Goal: Information Seeking & Learning: Learn about a topic

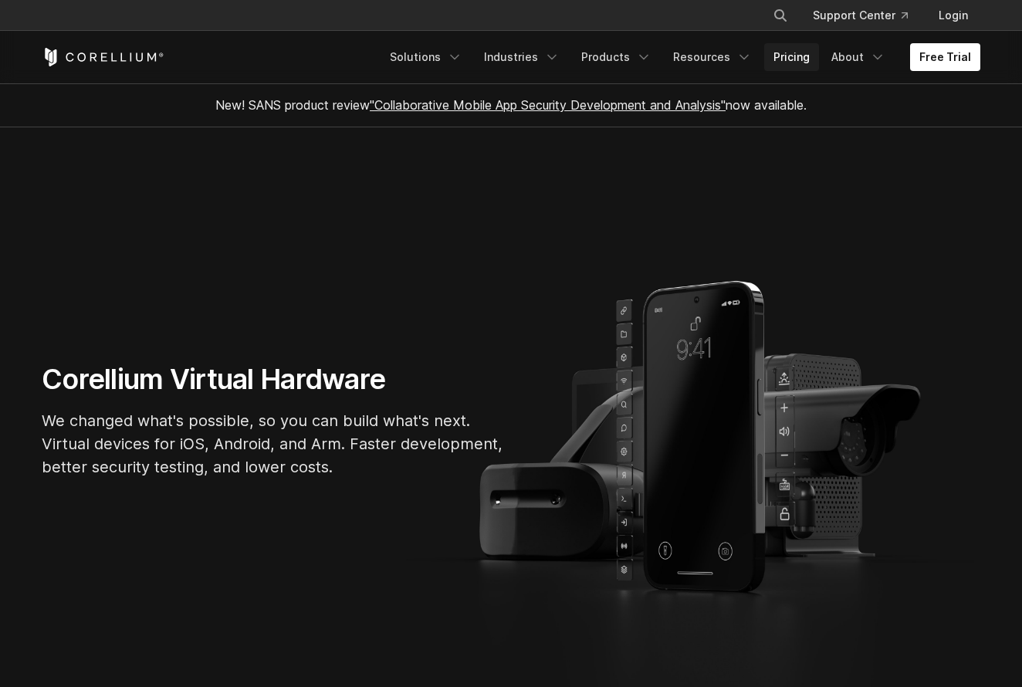
click at [799, 58] on link "Pricing" at bounding box center [791, 57] width 55 height 28
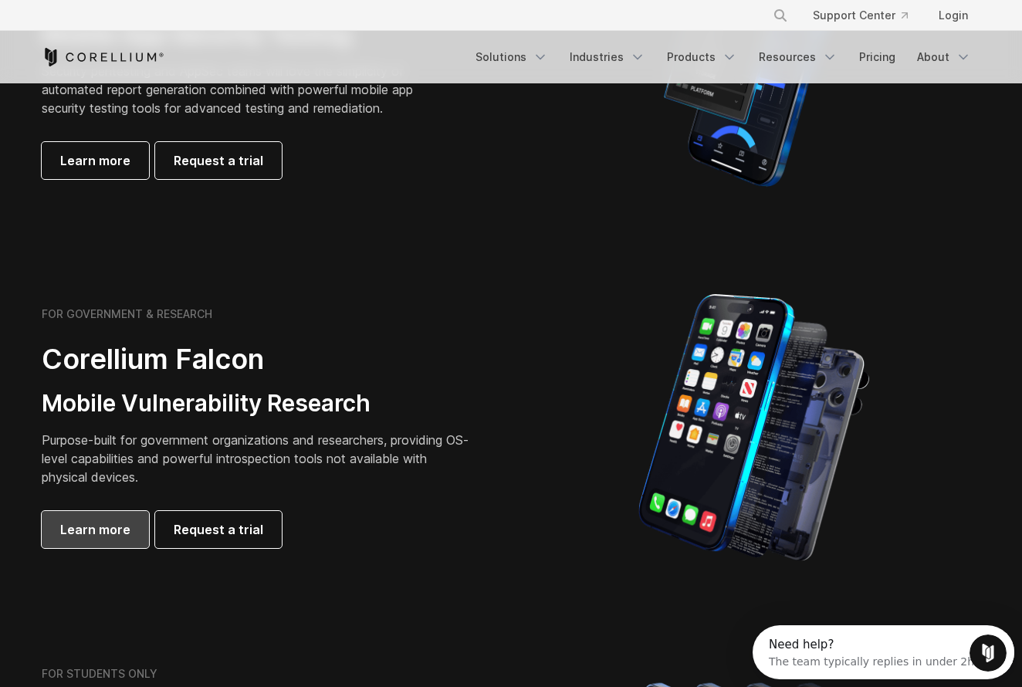
click at [120, 531] on span "Learn more" at bounding box center [95, 529] width 70 height 19
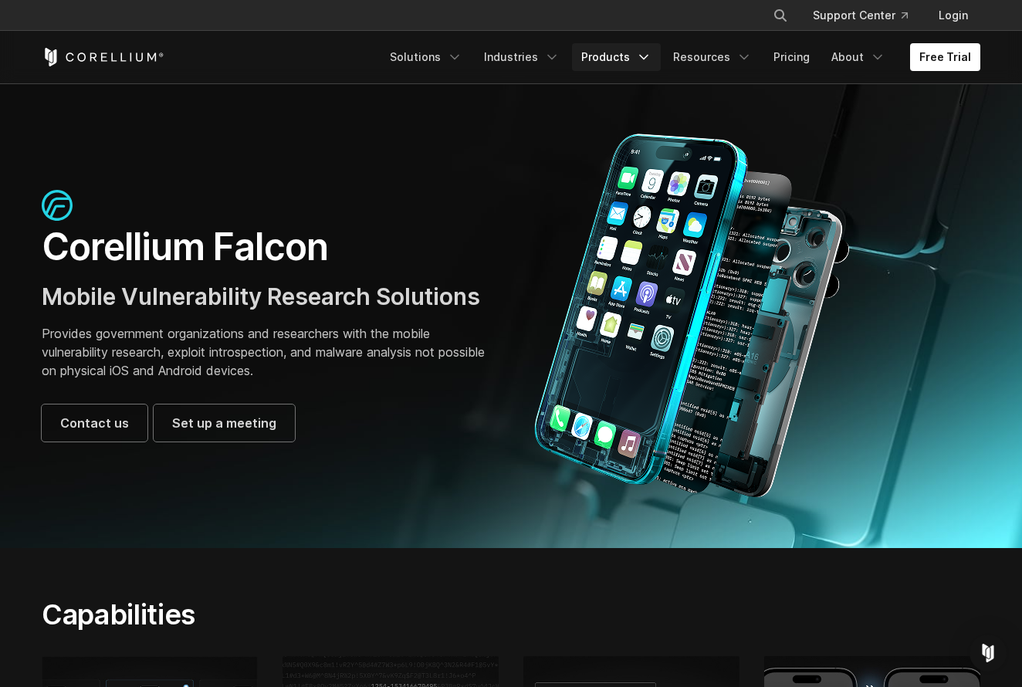
click at [608, 57] on link "Products" at bounding box center [616, 57] width 89 height 28
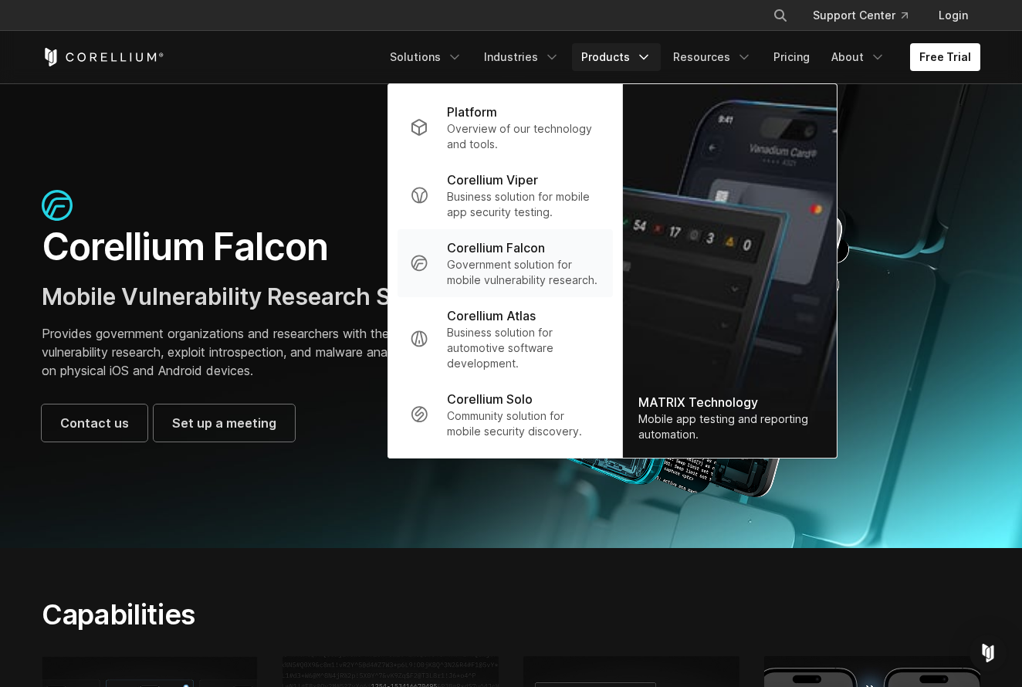
click at [513, 257] on p "Corellium Falcon" at bounding box center [496, 248] width 98 height 19
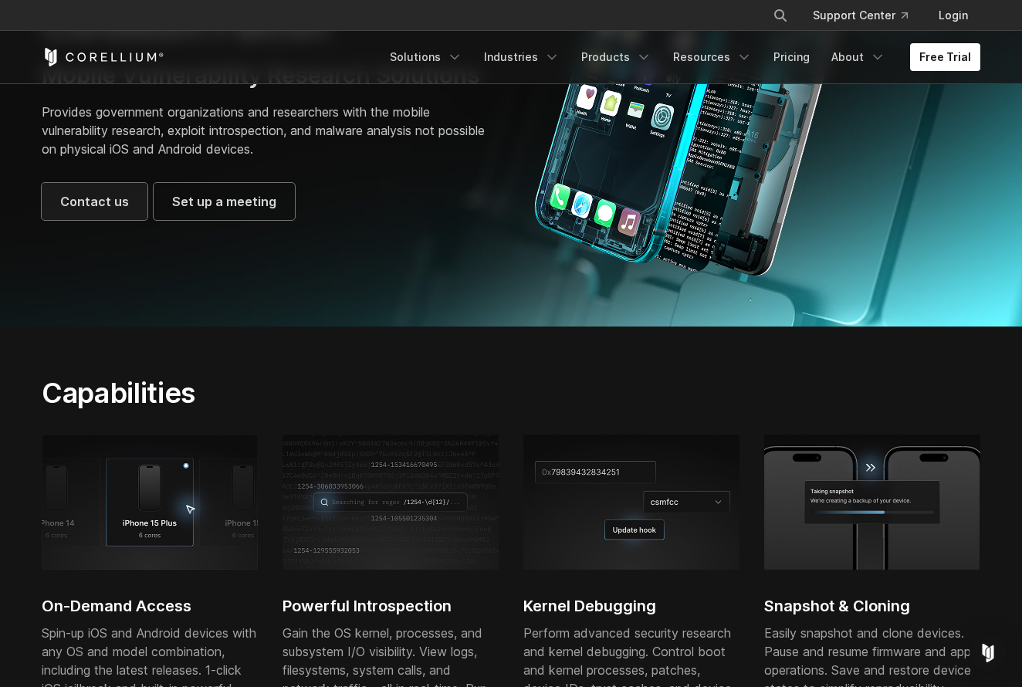
scroll to position [391, 0]
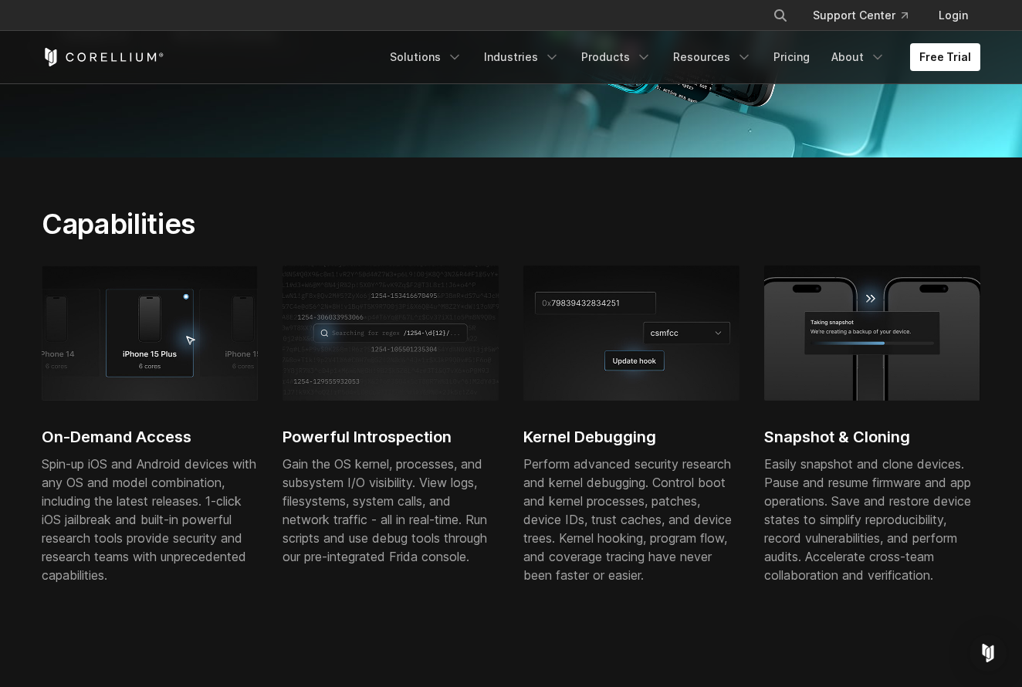
click at [390, 382] on img at bounding box center [391, 333] width 216 height 134
click at [672, 381] on img at bounding box center [631, 333] width 216 height 134
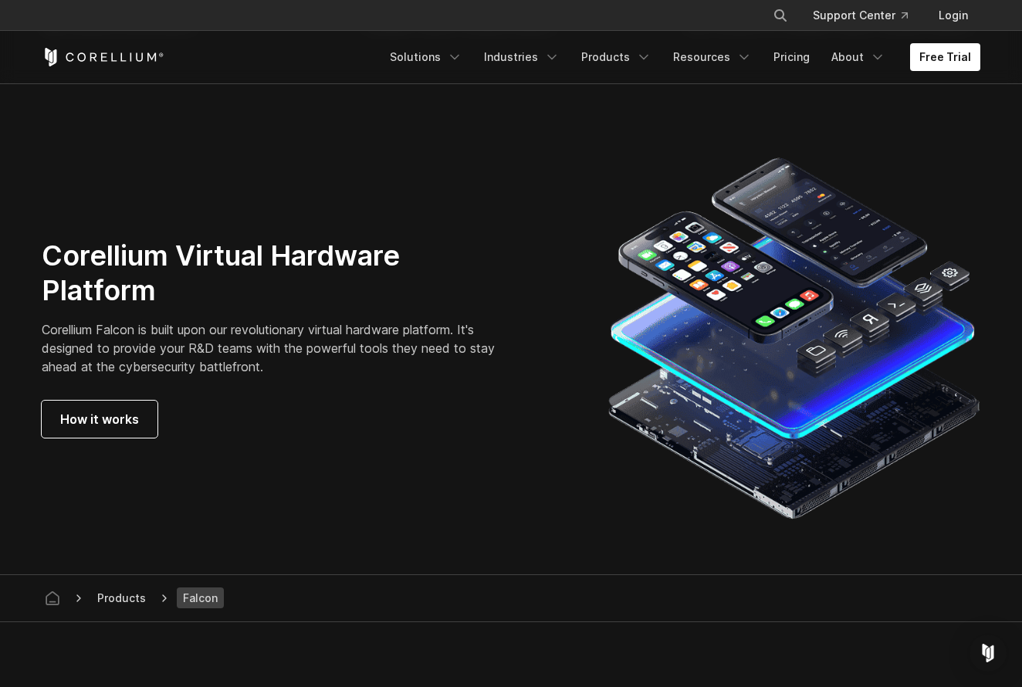
scroll to position [4222, 0]
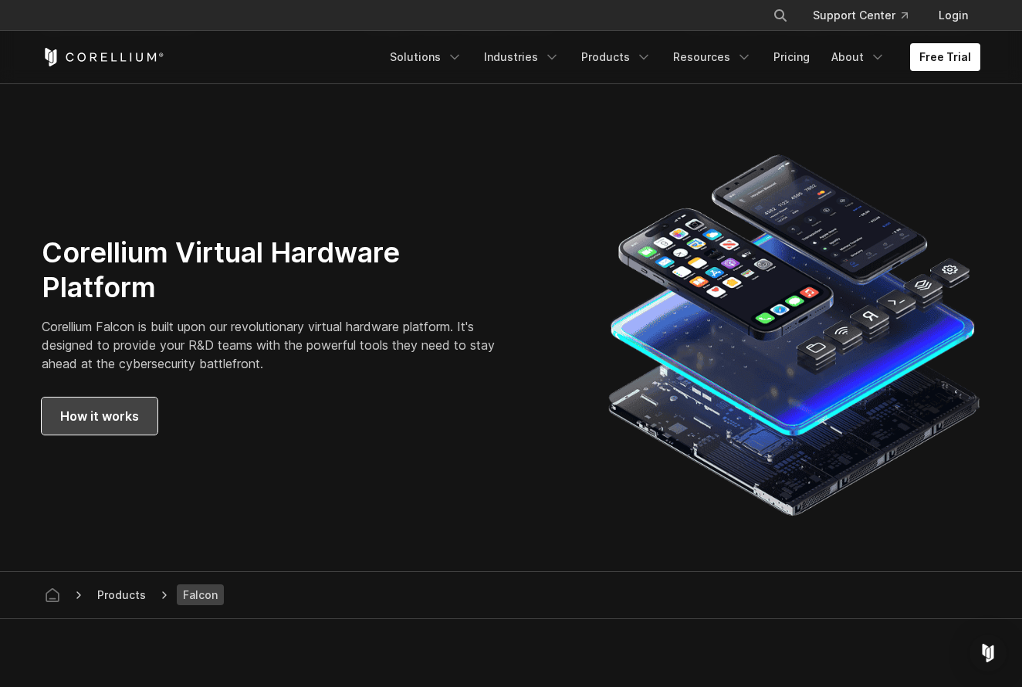
click at [103, 425] on link "How it works" at bounding box center [100, 416] width 116 height 37
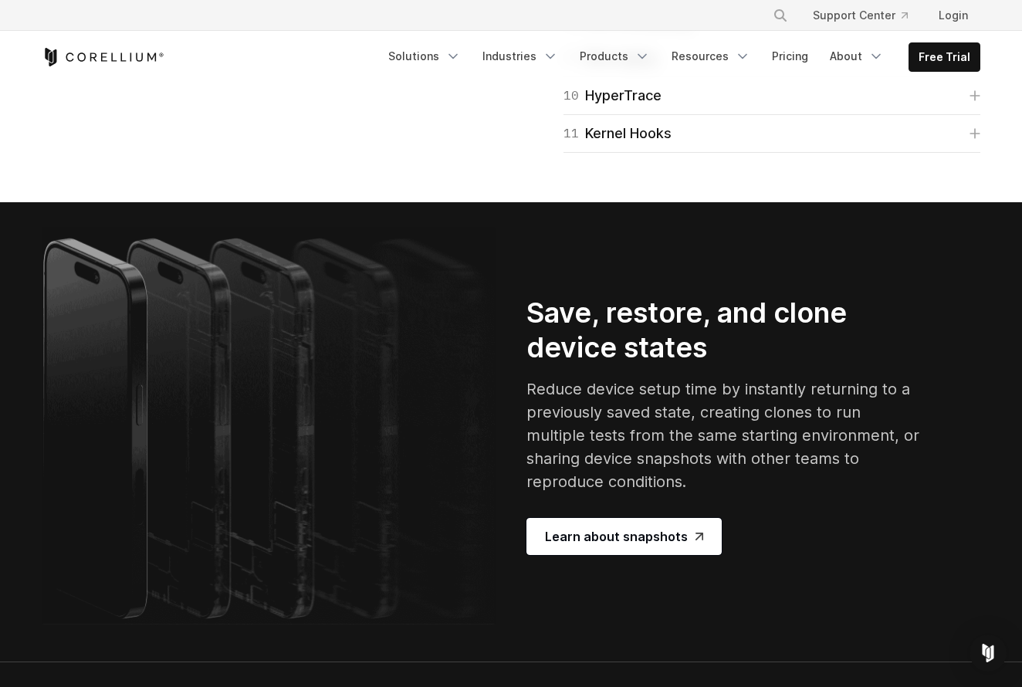
scroll to position [2686, 0]
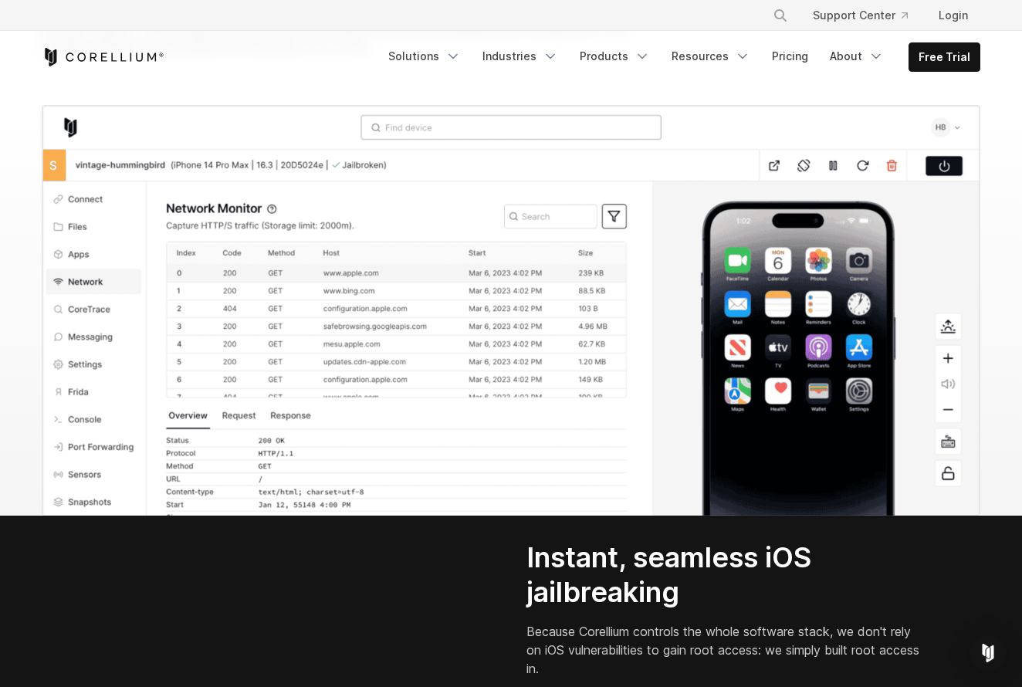
scroll to position [1624, 0]
